Goal: Task Accomplishment & Management: Contribute content

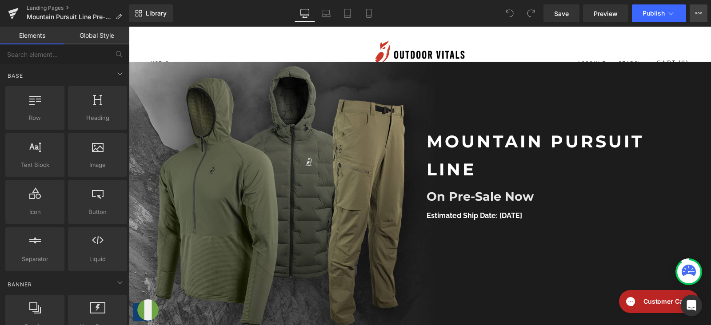
click at [697, 16] on icon at bounding box center [698, 13] width 7 height 7
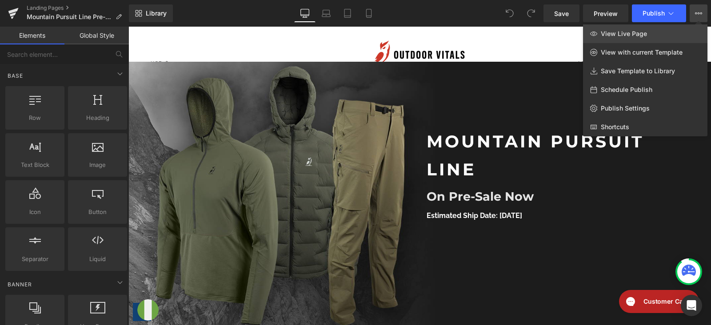
click at [663, 30] on link "View Live Page" at bounding box center [645, 33] width 124 height 19
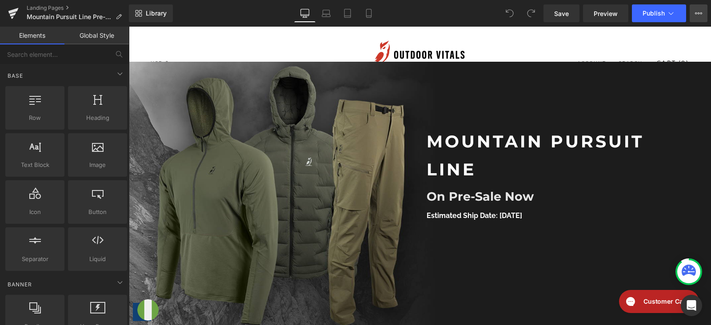
click at [694, 16] on button "View Live Page View with current Template Save Template to Library Schedule Pub…" at bounding box center [698, 13] width 18 height 18
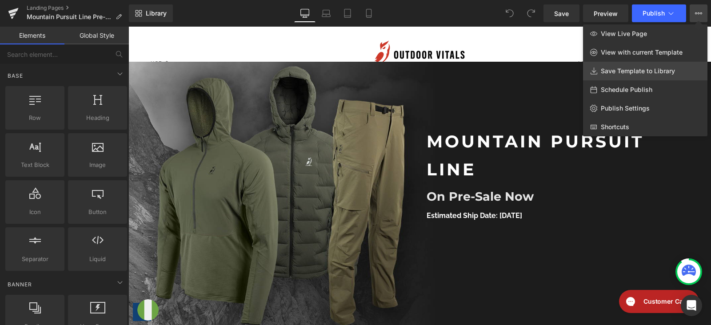
click at [636, 69] on span "Save Template to Library" at bounding box center [638, 71] width 74 height 8
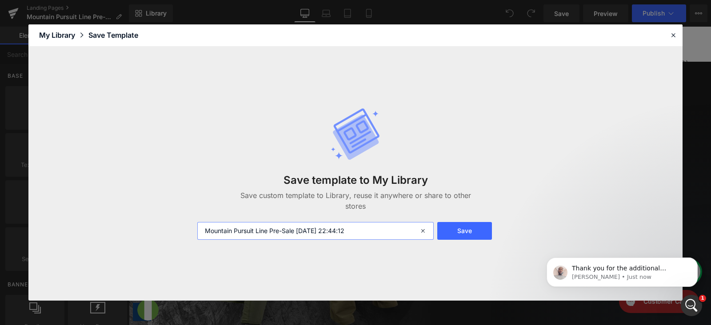
drag, startPoint x: 375, startPoint y: 230, endPoint x: 126, endPoint y: 254, distance: 250.8
click at [126, 254] on div "Save template to My Library Save custom template to Library, reuse it anywhere …" at bounding box center [355, 174] width 654 height 254
type input "Check check"
click at [455, 235] on button "Save" at bounding box center [464, 231] width 55 height 18
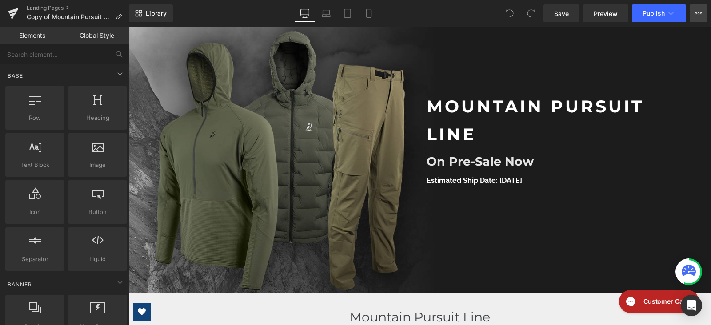
click at [699, 16] on icon at bounding box center [698, 13] width 7 height 7
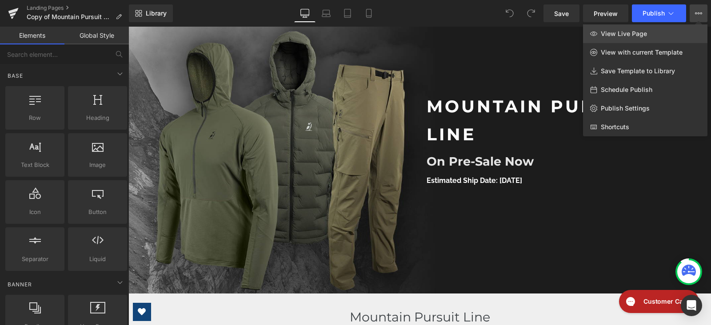
click at [666, 28] on link "View Live Page" at bounding box center [645, 33] width 124 height 19
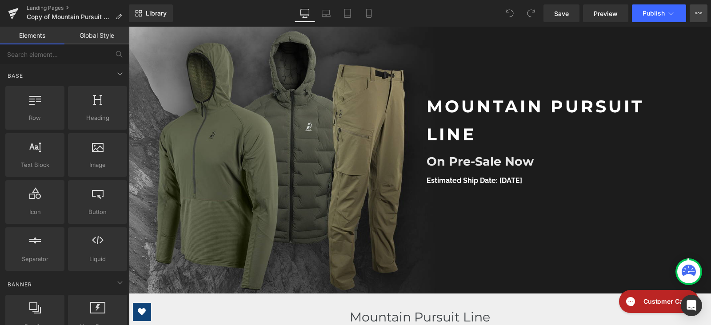
click at [703, 15] on button "View Live Page View with current Template Save Template to Library Schedule Pub…" at bounding box center [698, 13] width 18 height 18
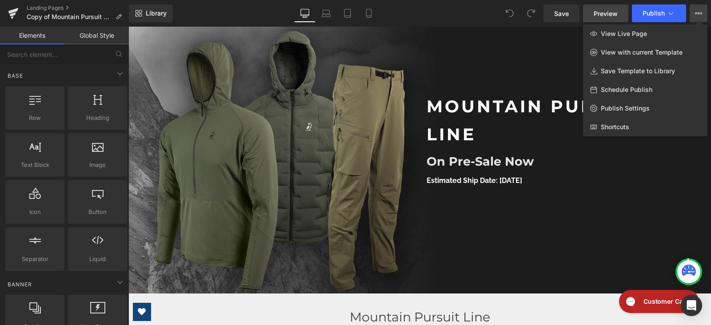
click at [618, 12] on span "Preview" at bounding box center [606, 13] width 24 height 9
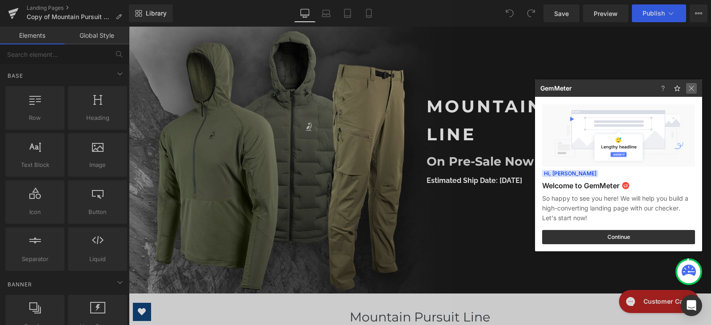
click at [693, 90] on img at bounding box center [691, 88] width 11 height 11
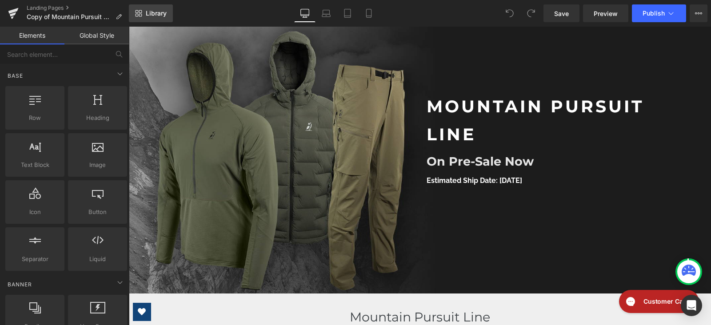
click at [147, 19] on link "Library" at bounding box center [151, 13] width 44 height 18
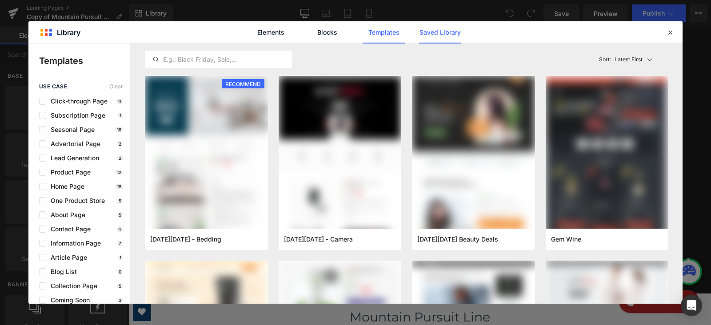
click at [448, 39] on link "Saved Library" at bounding box center [440, 32] width 42 height 22
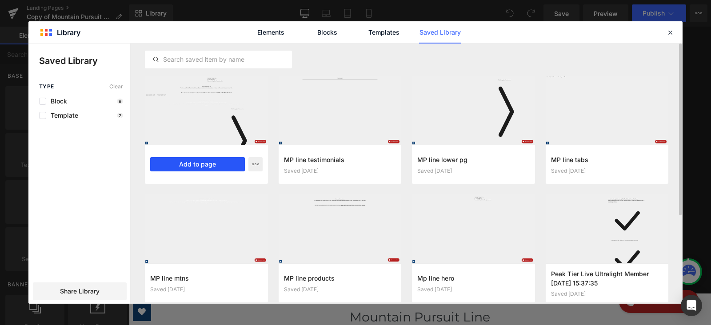
click at [211, 163] on button "Add to page" at bounding box center [197, 164] width 95 height 14
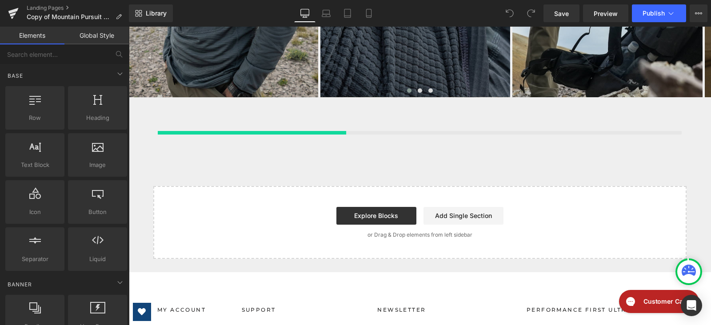
scroll to position [2314, 0]
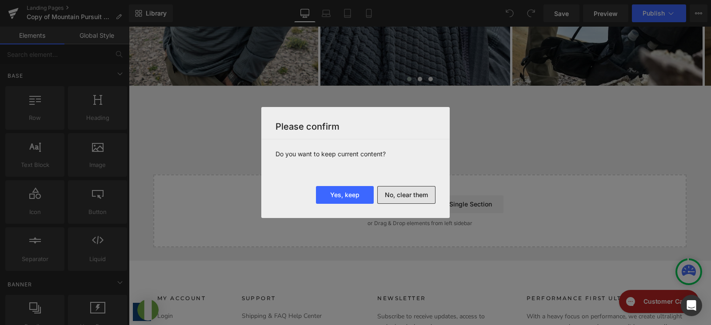
click at [403, 198] on button "No, clear them" at bounding box center [406, 195] width 58 height 18
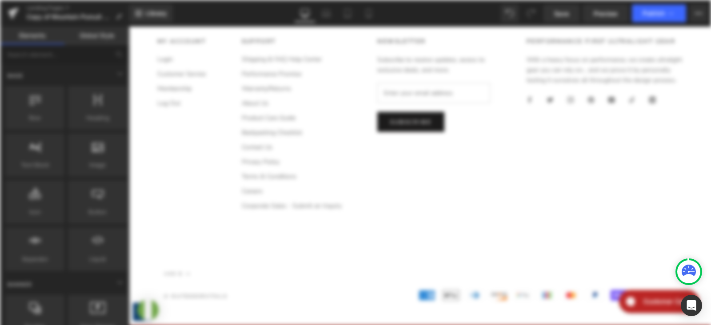
scroll to position [0, 0]
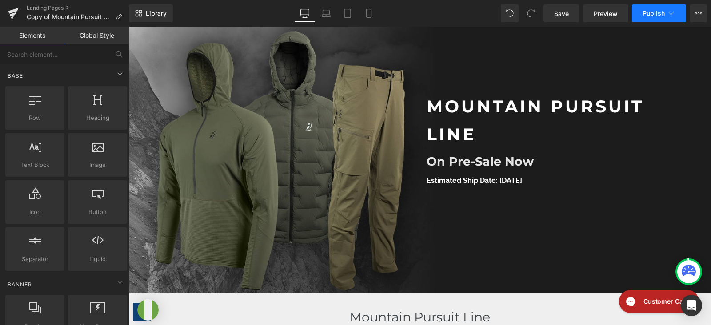
click at [658, 15] on span "Publish" at bounding box center [653, 13] width 22 height 7
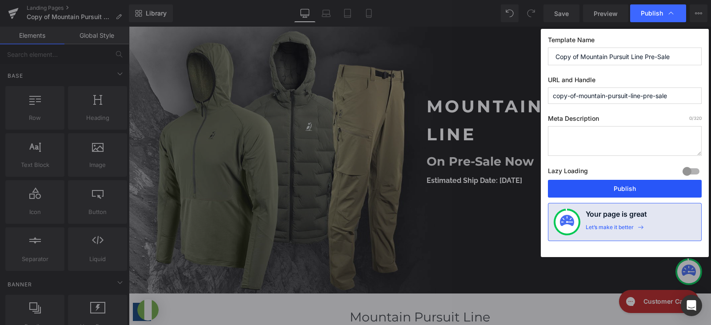
click at [620, 183] on button "Publish" at bounding box center [625, 189] width 154 height 18
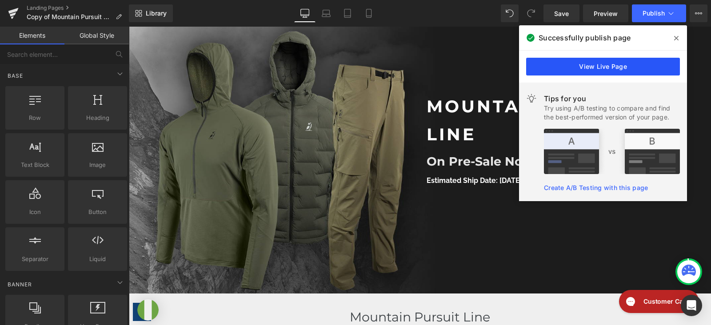
click at [603, 69] on link "View Live Page" at bounding box center [603, 67] width 154 height 18
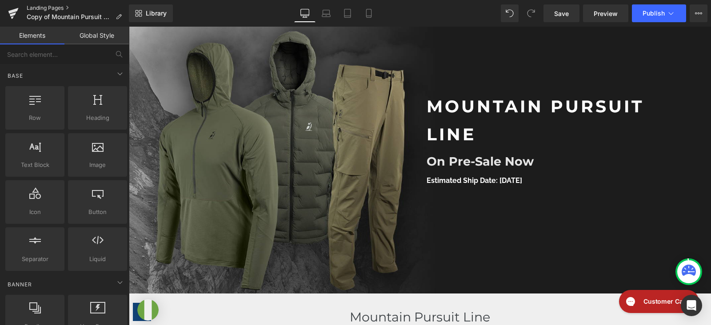
click at [61, 8] on link "Landing Pages" at bounding box center [78, 7] width 102 height 7
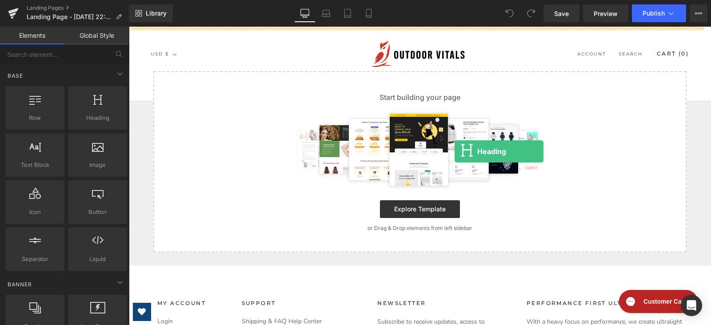
drag, startPoint x: 215, startPoint y: 134, endPoint x: 449, endPoint y: 143, distance: 233.9
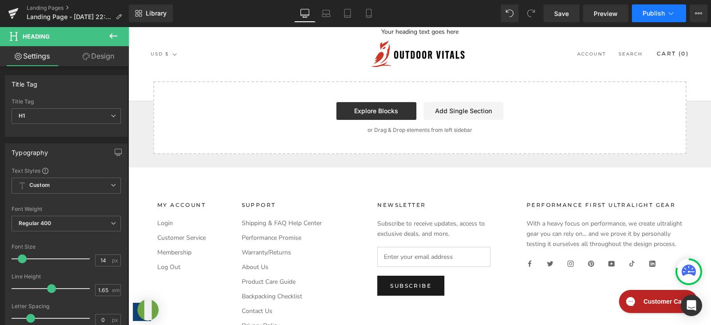
click at [677, 9] on button "Publish" at bounding box center [659, 13] width 54 height 18
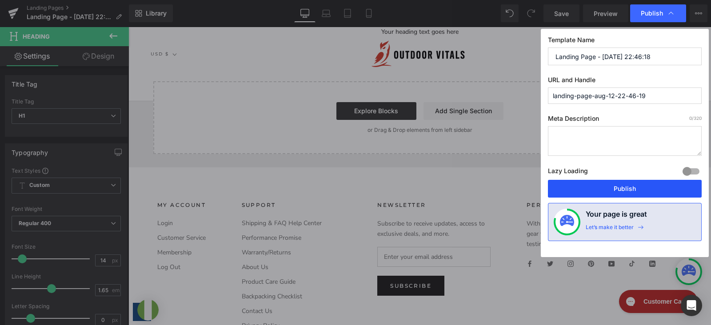
click at [597, 183] on button "Publish" at bounding box center [625, 189] width 154 height 18
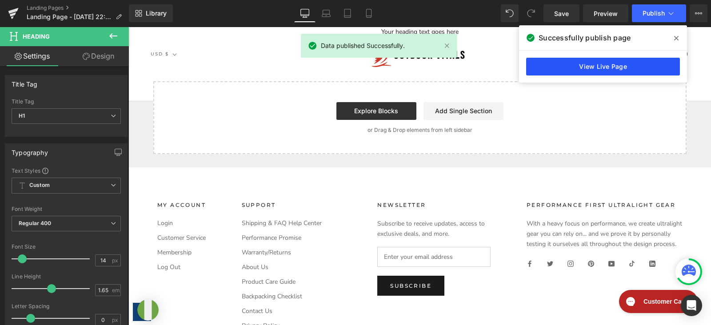
click at [619, 63] on link "View Live Page" at bounding box center [603, 67] width 154 height 18
